Goal: Contribute content: Contribute content

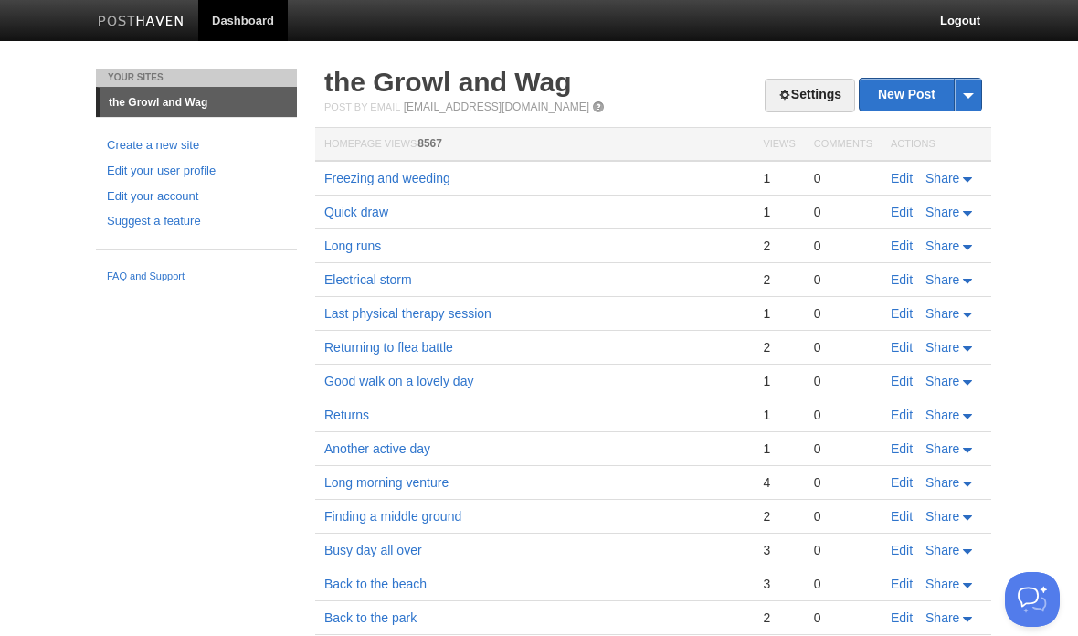
click at [421, 178] on link "Freezing and weeding" at bounding box center [387, 178] width 126 height 15
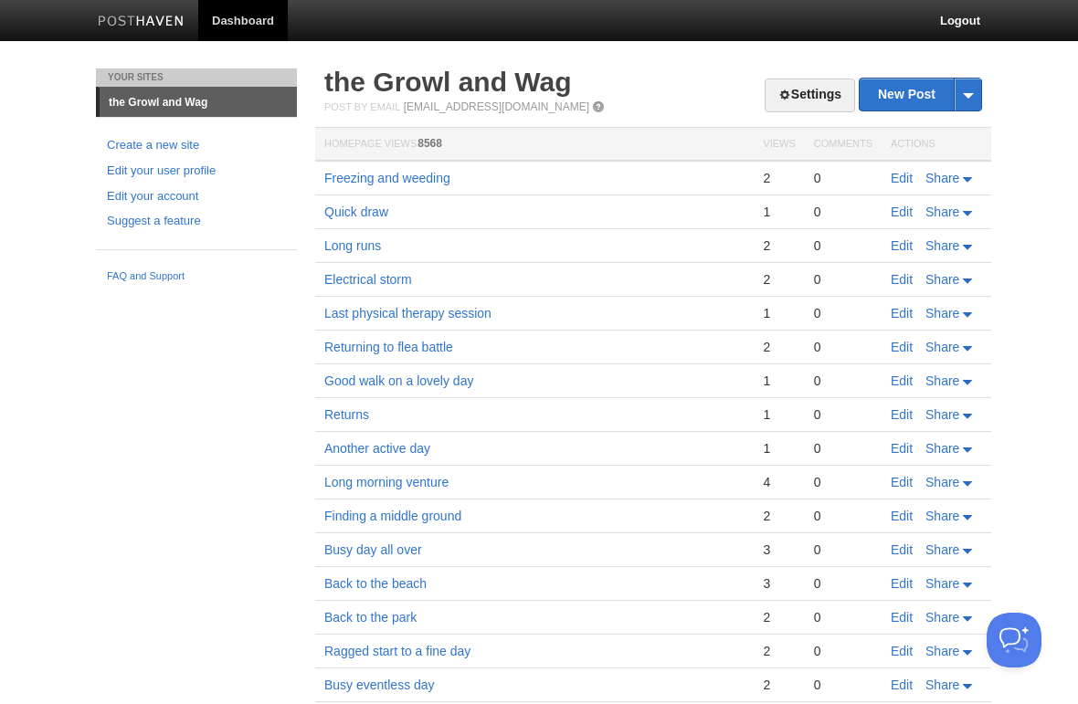
click at [914, 92] on link "New Post" at bounding box center [919, 95] width 121 height 32
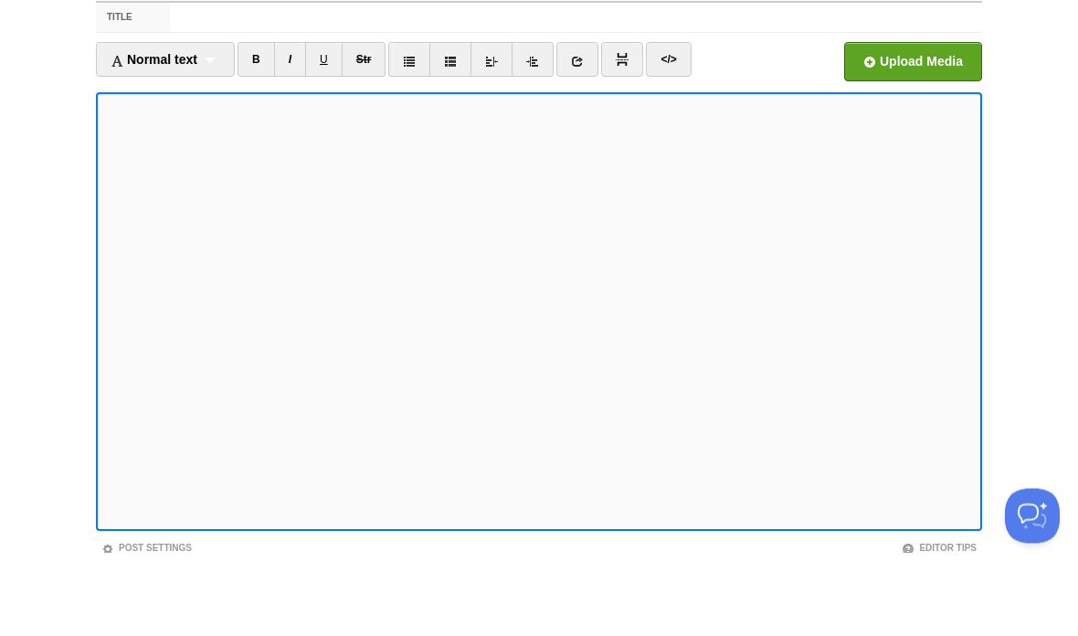
click at [671, 126] on link "</>" at bounding box center [668, 143] width 45 height 35
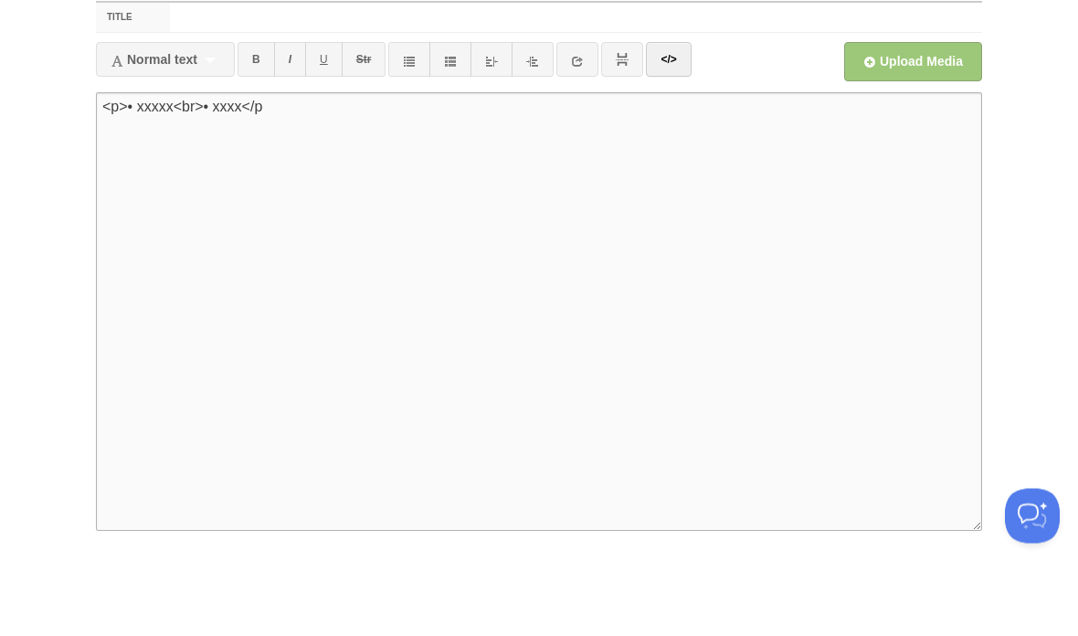
type textarea "<p>• xxxxx<br>• xxxx</p>"
click at [677, 126] on link "</>" at bounding box center [668, 143] width 45 height 35
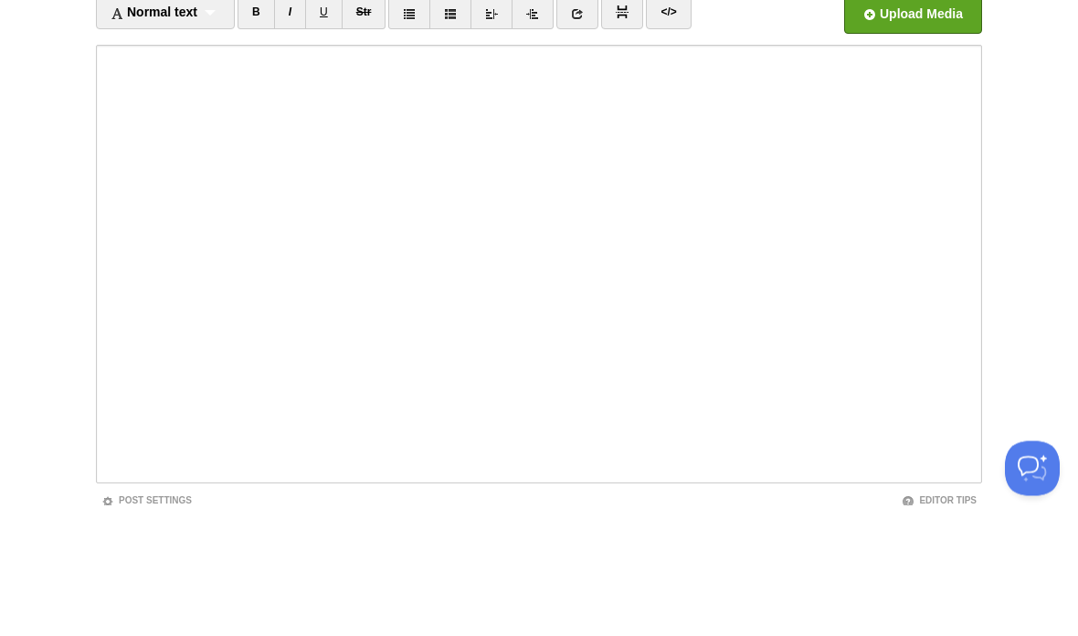
scroll to position [132, 0]
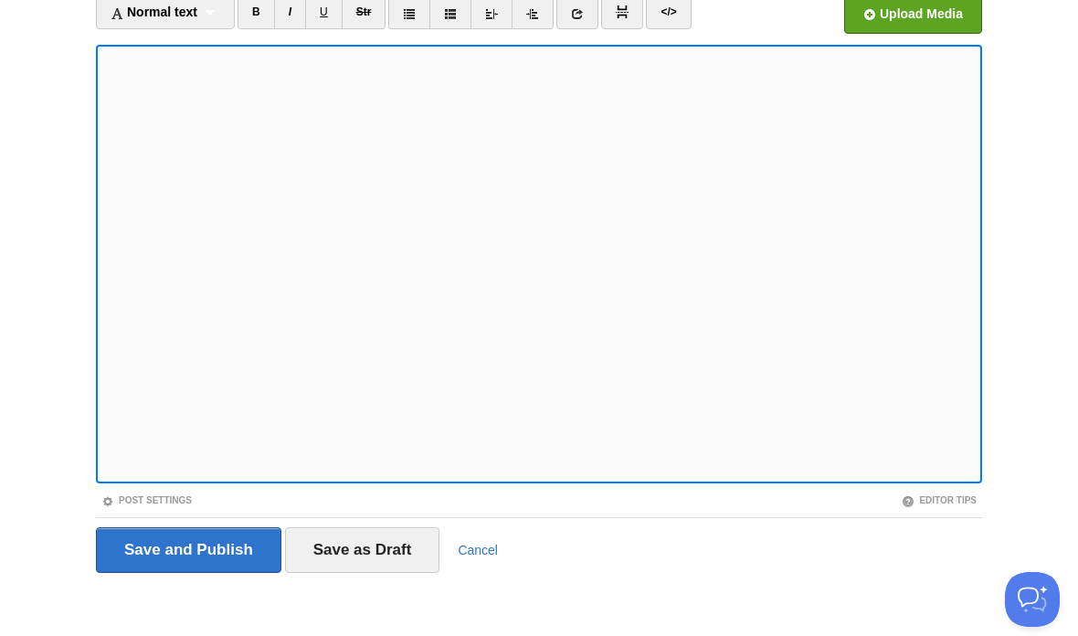
click at [231, 543] on input "Save and Publish" at bounding box center [188, 550] width 185 height 46
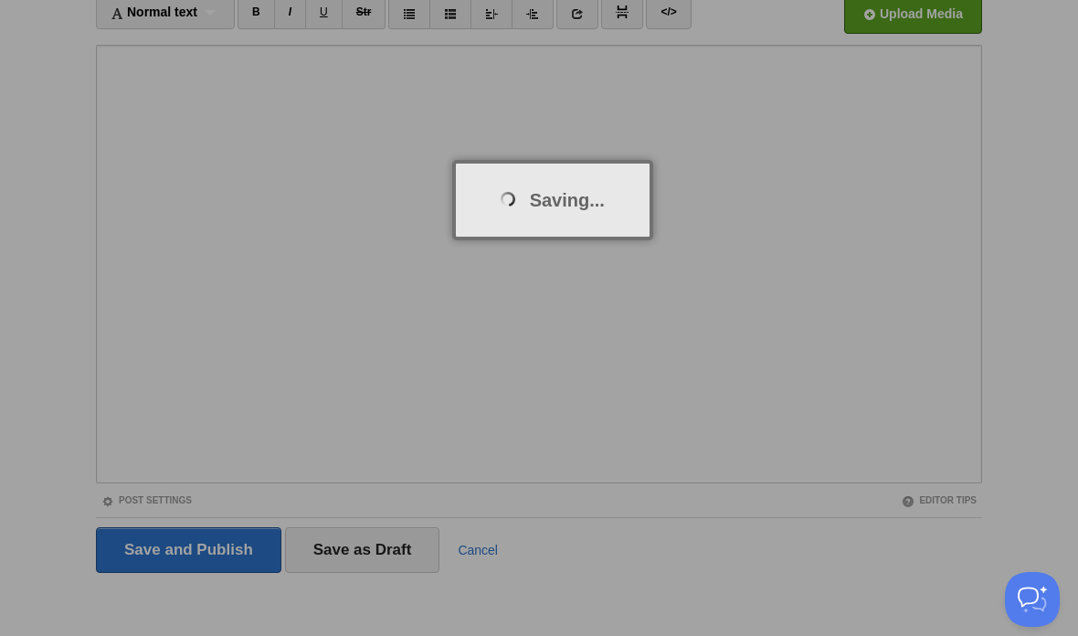
scroll to position [68, 0]
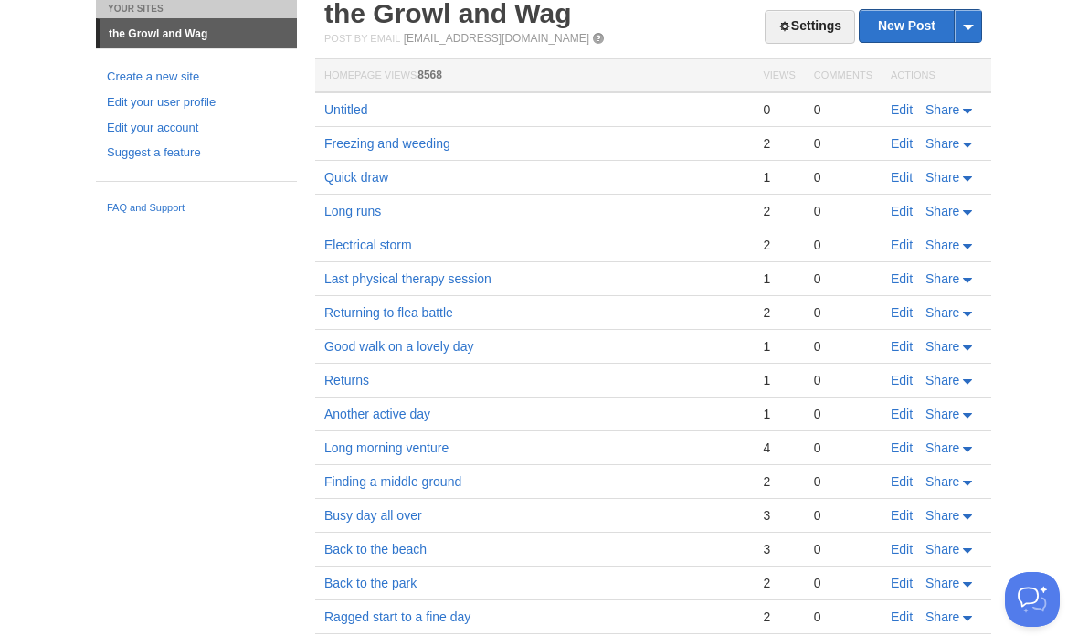
click at [896, 111] on link "Edit" at bounding box center [901, 109] width 22 height 15
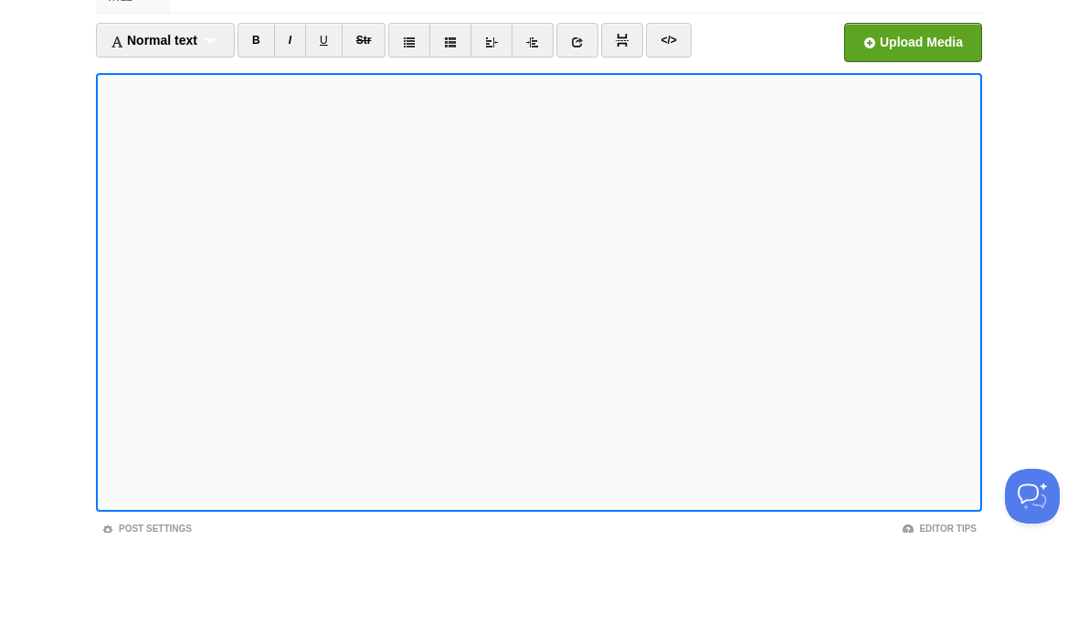
click at [299, 126] on link "I" at bounding box center [290, 143] width 32 height 35
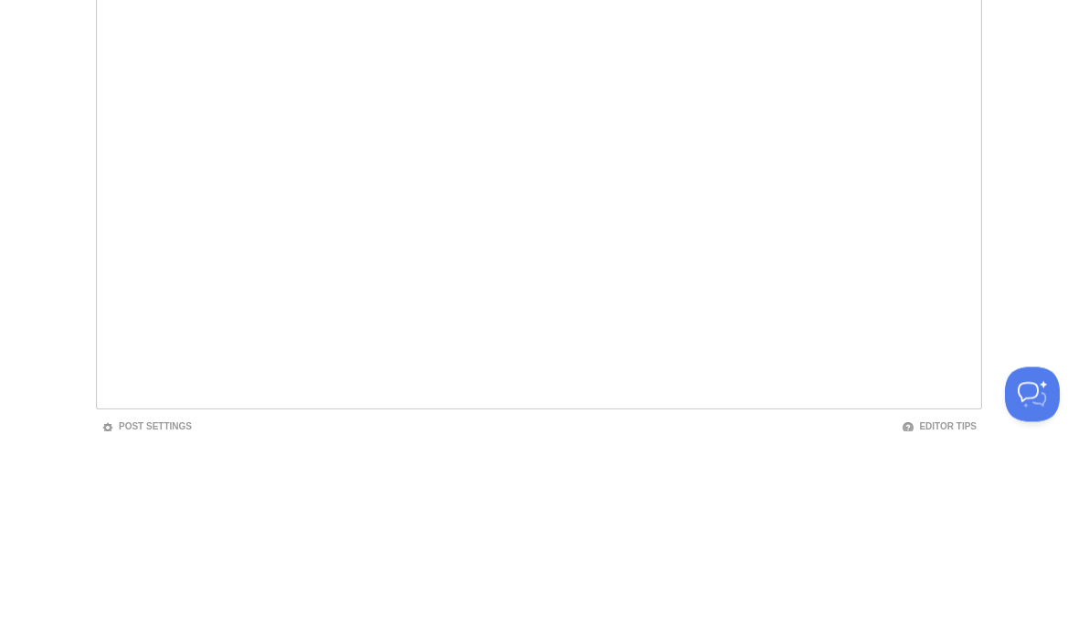
scroll to position [136, 0]
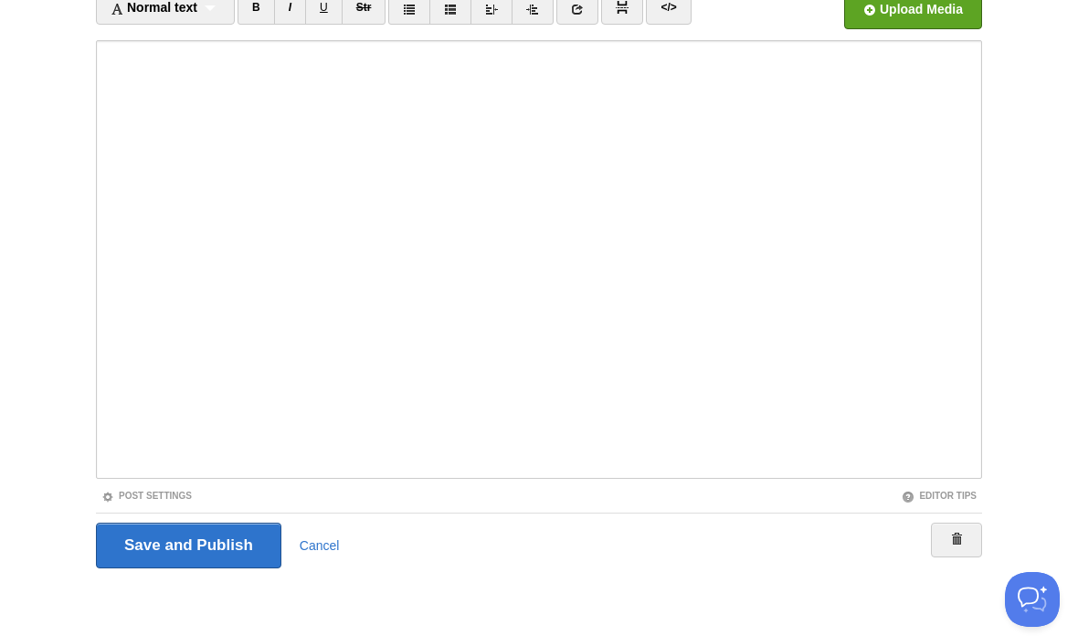
click at [225, 550] on input "Save and Publish" at bounding box center [188, 545] width 185 height 46
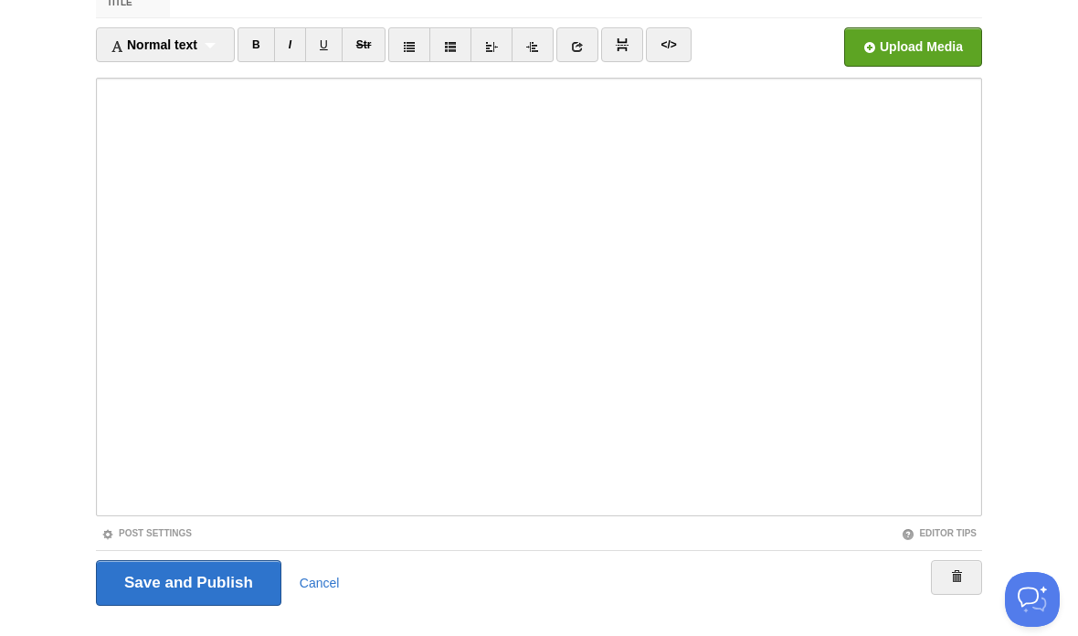
scroll to position [68, 0]
